Goal: Find specific page/section: Find specific page/section

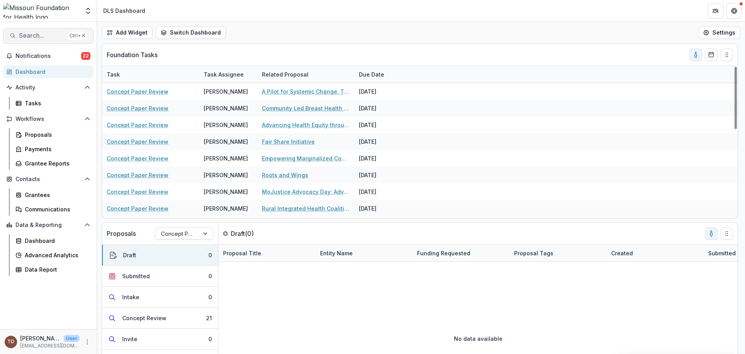
click at [50, 36] on span "Search..." at bounding box center [42, 35] width 46 height 7
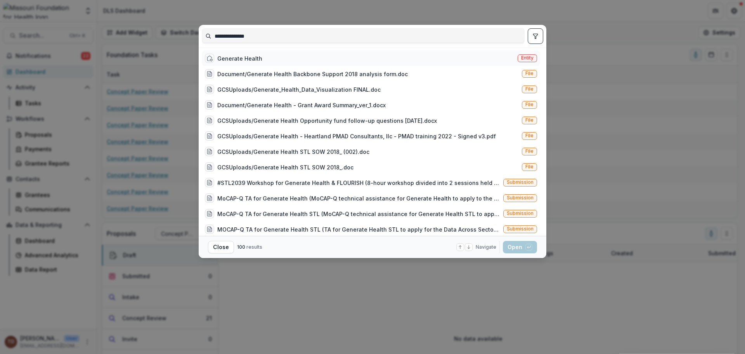
type input "**********"
click at [238, 60] on div "Generate Health" at bounding box center [239, 58] width 45 height 8
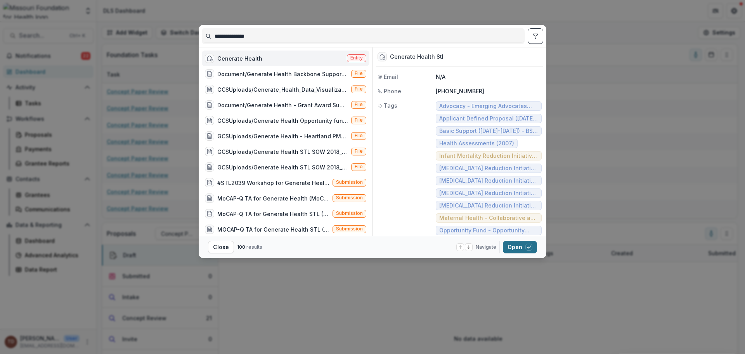
click at [515, 249] on button "Open with enter key" at bounding box center [520, 247] width 34 height 12
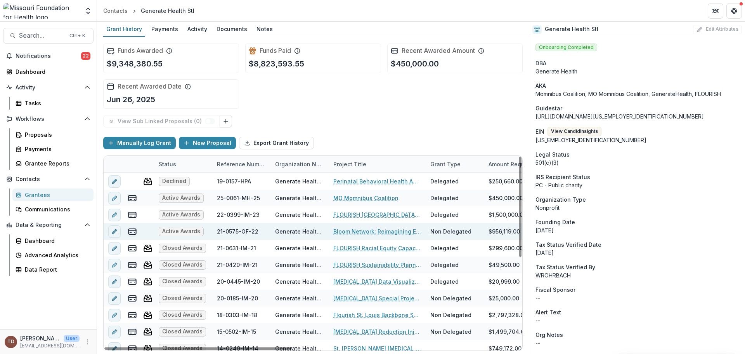
click at [371, 231] on link "Bloom Network: Reimagining Equitable Investments with families and communities …" at bounding box center [377, 231] width 88 height 8
click at [372, 230] on link "Bloom Network: Reimagining Equitable Investments with families and communities …" at bounding box center [377, 231] width 88 height 8
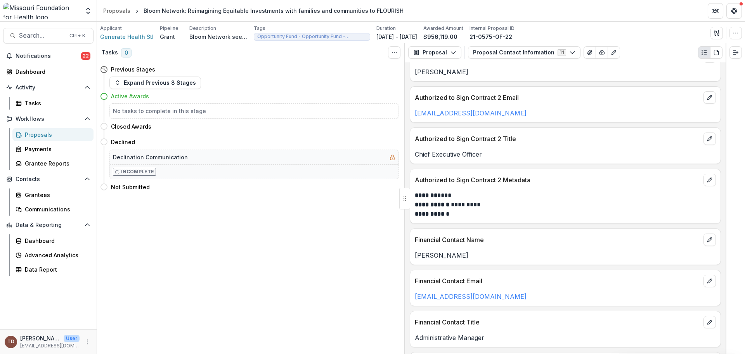
scroll to position [427, 0]
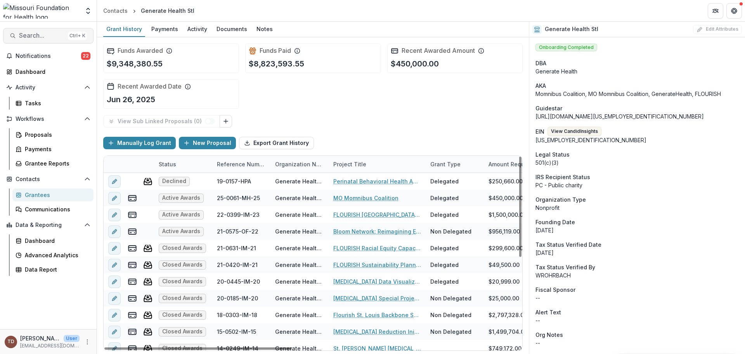
click at [49, 36] on span "Search..." at bounding box center [42, 35] width 46 height 7
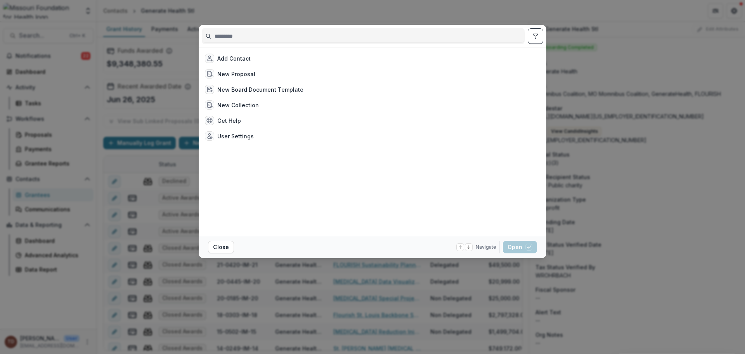
click at [262, 38] on input at bounding box center [363, 36] width 322 height 12
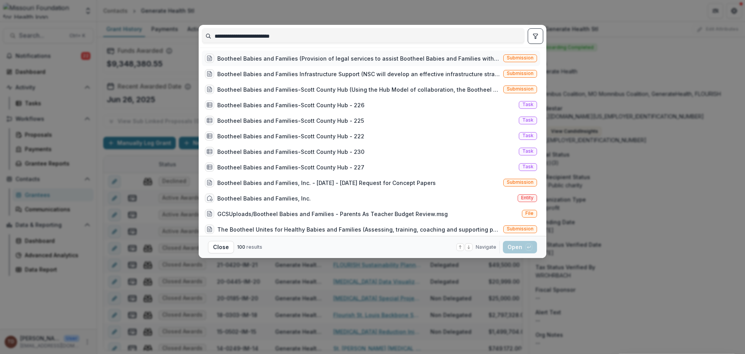
type input "**********"
click at [280, 59] on div "Bootheel Babies and Families (Provision of legal services to assist Bootheel Ba…" at bounding box center [358, 58] width 283 height 8
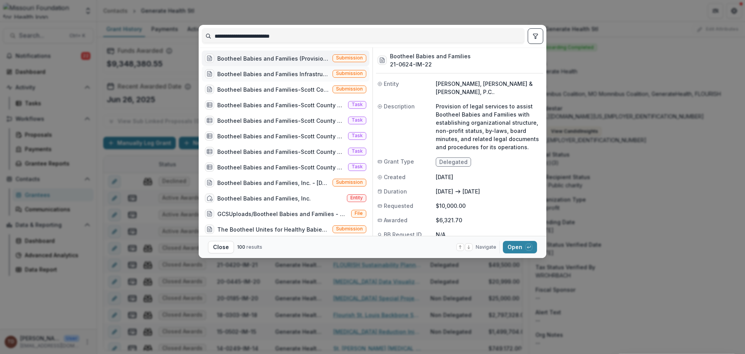
click at [305, 75] on div "Bootheel Babies and Families Infrastructure Support (NSC will develop an effect…" at bounding box center [273, 74] width 112 height 8
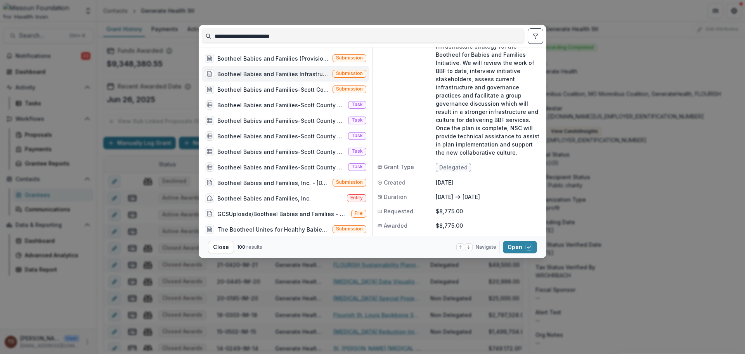
scroll to position [78, 0]
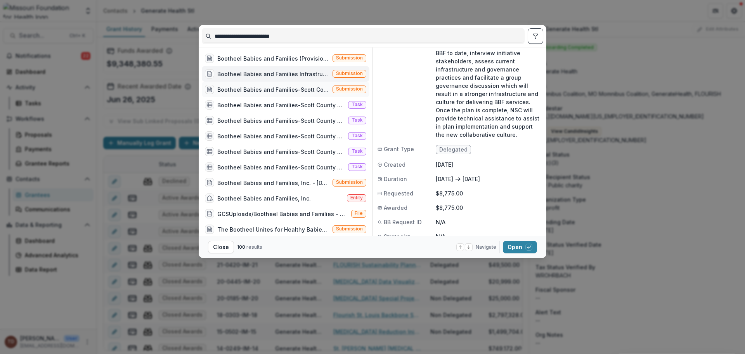
click at [283, 88] on div "Bootheel Babies and Families-Scott County Hub (Using the Hub Model of collabora…" at bounding box center [273, 89] width 112 height 8
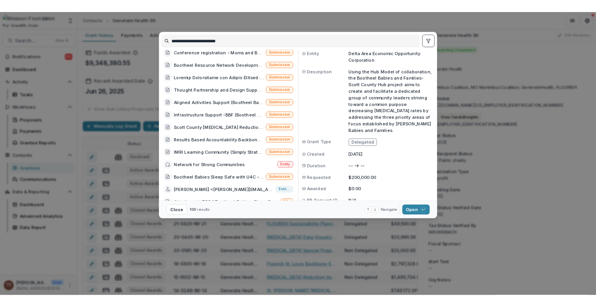
scroll to position [73, 0]
